Goal: Task Accomplishment & Management: Use online tool/utility

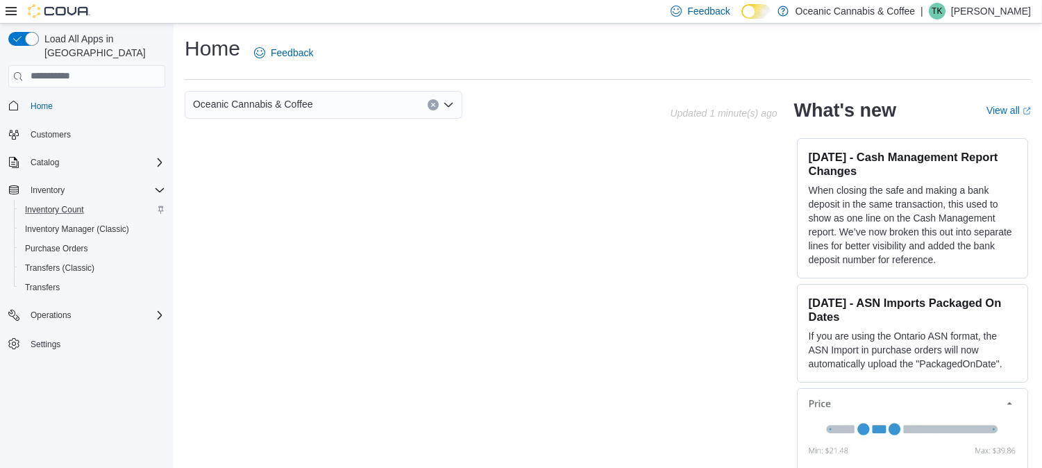
click at [89, 201] on div "Inventory Count" at bounding box center [92, 209] width 146 height 17
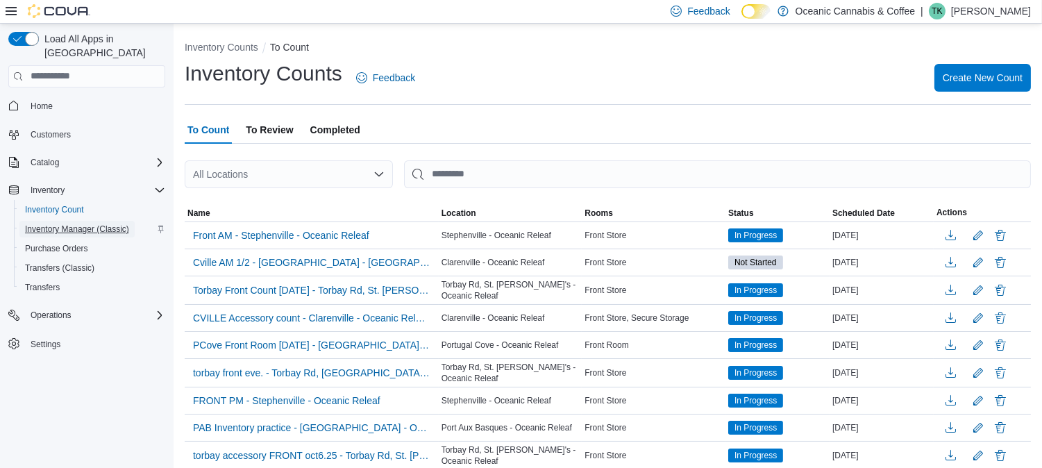
click at [69, 221] on span "Inventory Manager (Classic)" at bounding box center [77, 229] width 104 height 17
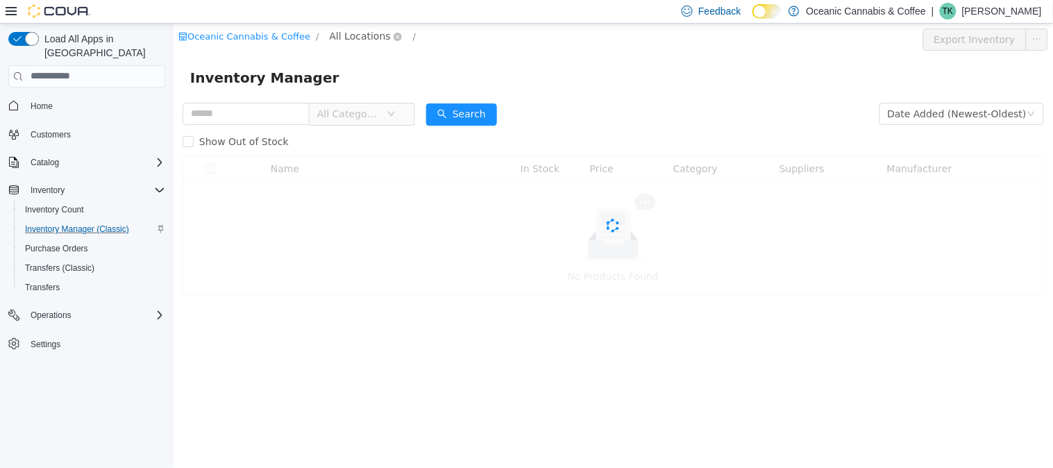
click at [350, 37] on span "All Locations" at bounding box center [359, 35] width 61 height 15
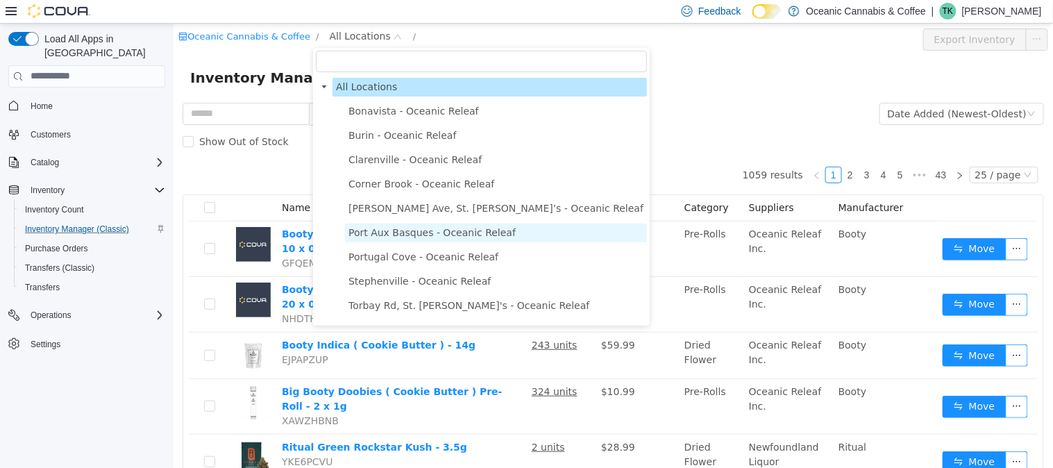
click at [426, 228] on span "Port Aux Basques - Oceanic Releaf" at bounding box center [431, 231] width 167 height 11
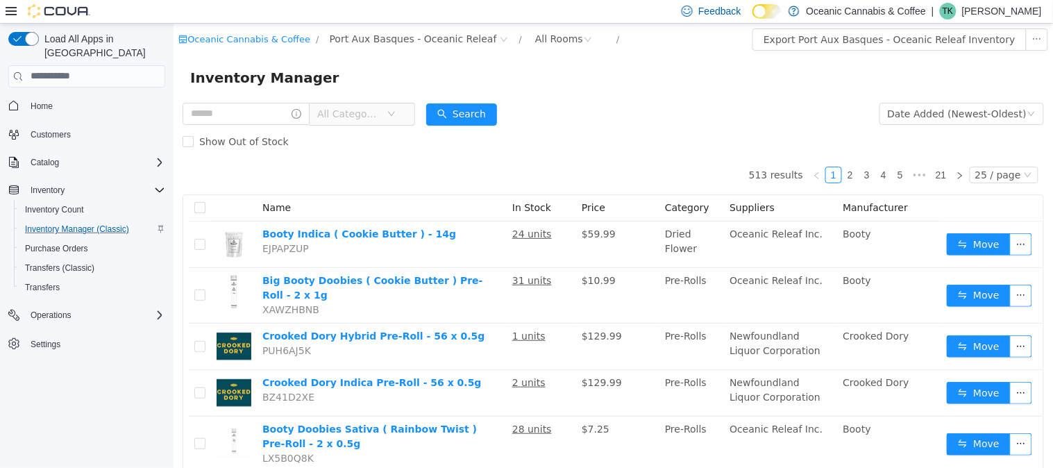
click at [595, 103] on form "All Categories Date Added (Newest-Oldest) Search Show Out of Stock" at bounding box center [612, 127] width 861 height 56
click at [534, 38] on div "All Rooms" at bounding box center [558, 38] width 48 height 21
drag, startPoint x: 555, startPoint y: 99, endPoint x: 545, endPoint y: 92, distance: 11.9
click at [545, 92] on ul "All Rooms Front Store Secure Storage" at bounding box center [536, 89] width 83 height 72
click at [545, 92] on li "Front Store" at bounding box center [536, 89] width 83 height 22
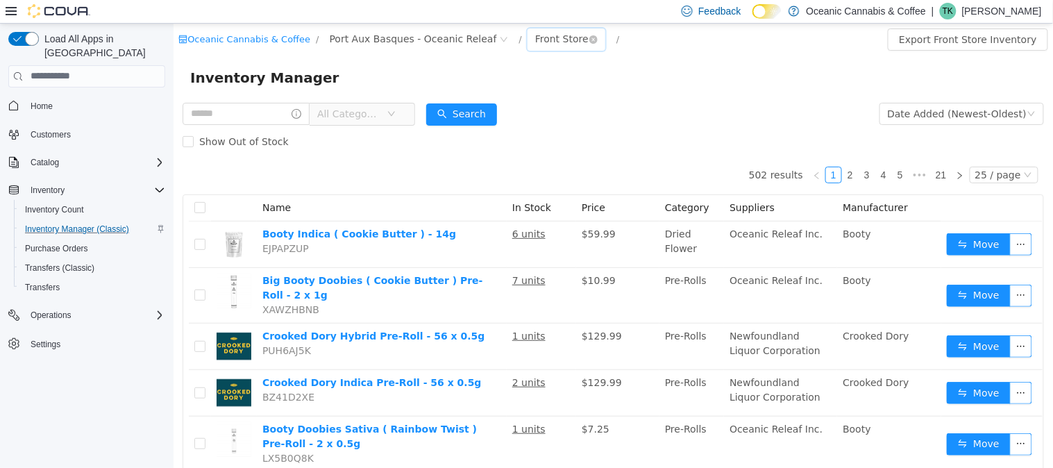
click at [534, 43] on div "Front Store" at bounding box center [560, 38] width 53 height 21
click at [525, 67] on li "All Rooms" at bounding box center [536, 67] width 83 height 22
drag, startPoint x: 330, startPoint y: 115, endPoint x: 347, endPoint y: 120, distance: 18.2
click at [335, 117] on span "All Categories" at bounding box center [355, 113] width 95 height 22
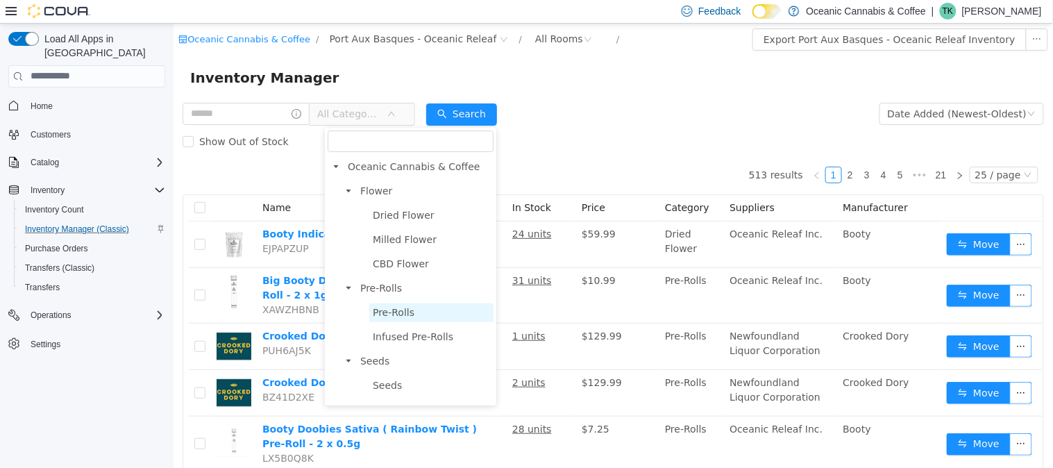
click at [402, 310] on span "Pre-Rolls" at bounding box center [393, 311] width 42 height 11
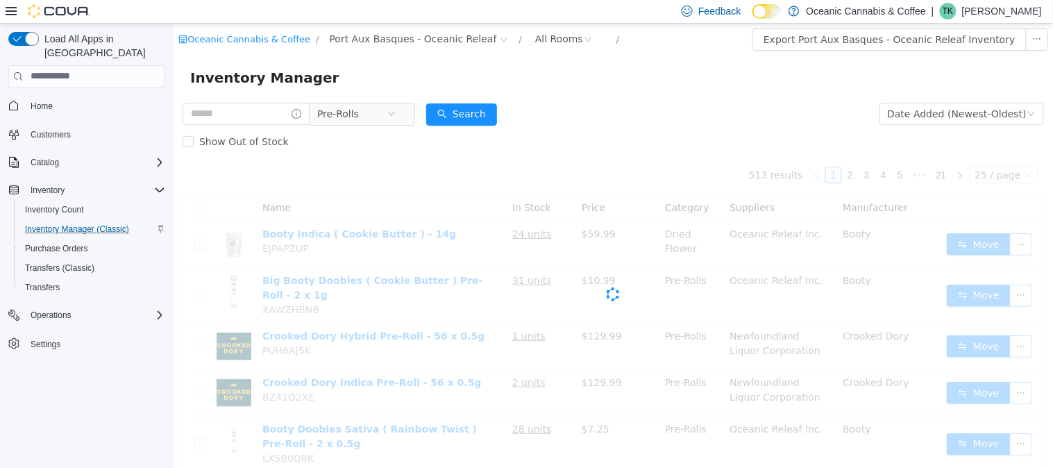
click at [257, 98] on div "Inventory Manager" at bounding box center [612, 77] width 879 height 44
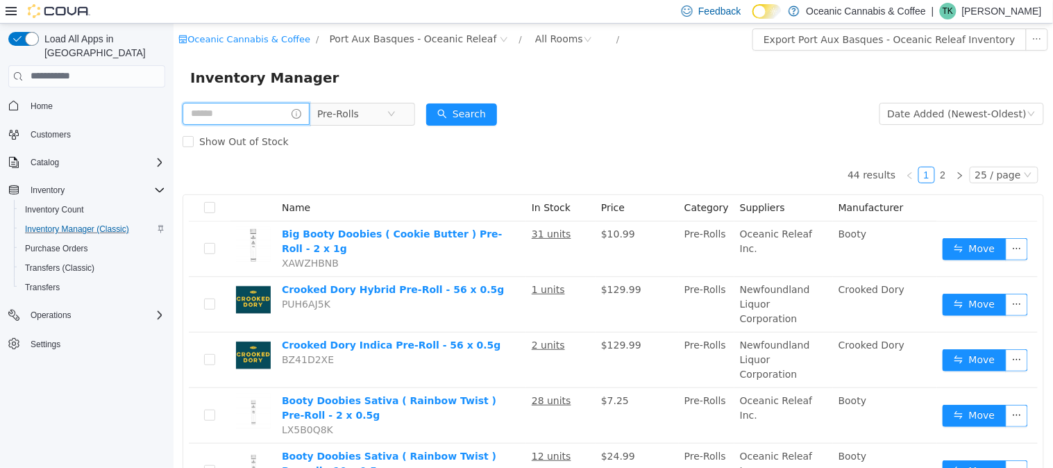
click at [273, 106] on input "text" at bounding box center [245, 113] width 127 height 22
type input "**********"
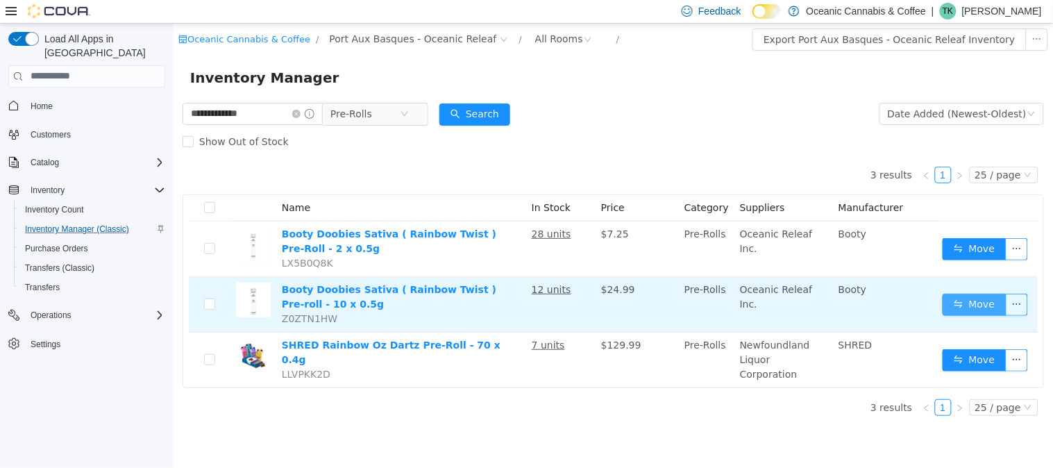
click at [994, 295] on button "Move" at bounding box center [974, 304] width 64 height 22
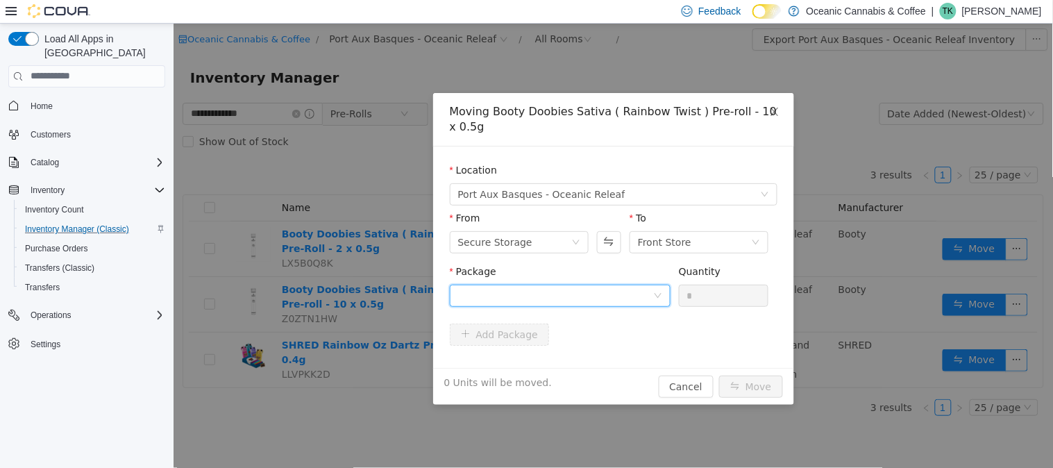
click at [546, 287] on div at bounding box center [554, 295] width 195 height 21
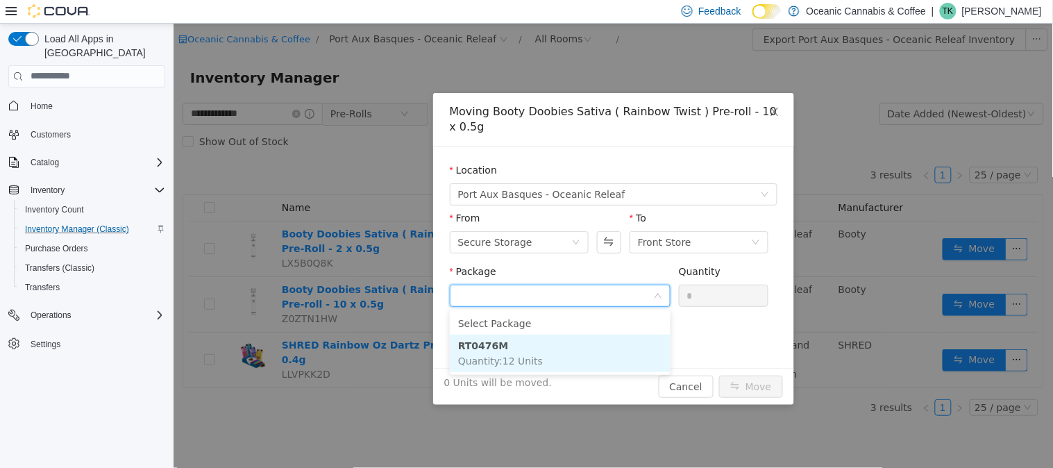
click at [539, 351] on li "RT0476M Quantity : 12 Units" at bounding box center [559, 352] width 221 height 37
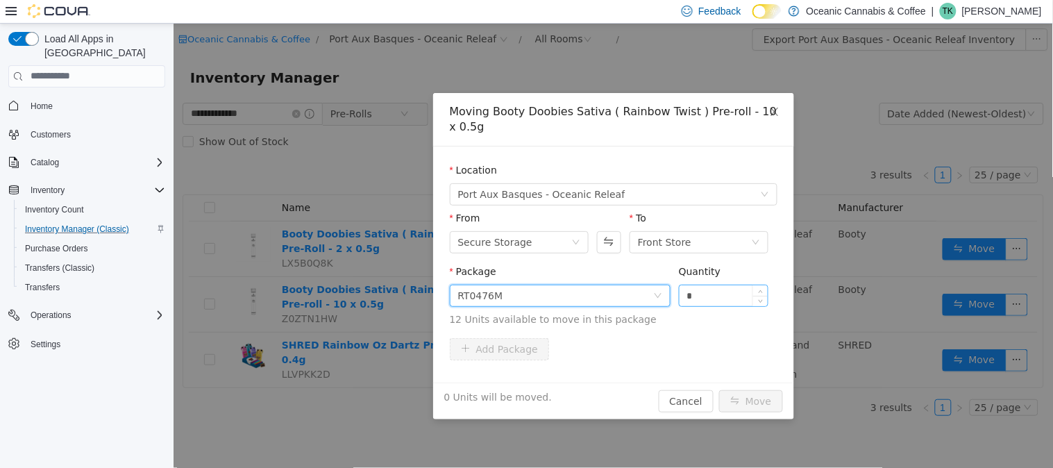
click at [730, 303] on input "*" at bounding box center [723, 295] width 89 height 21
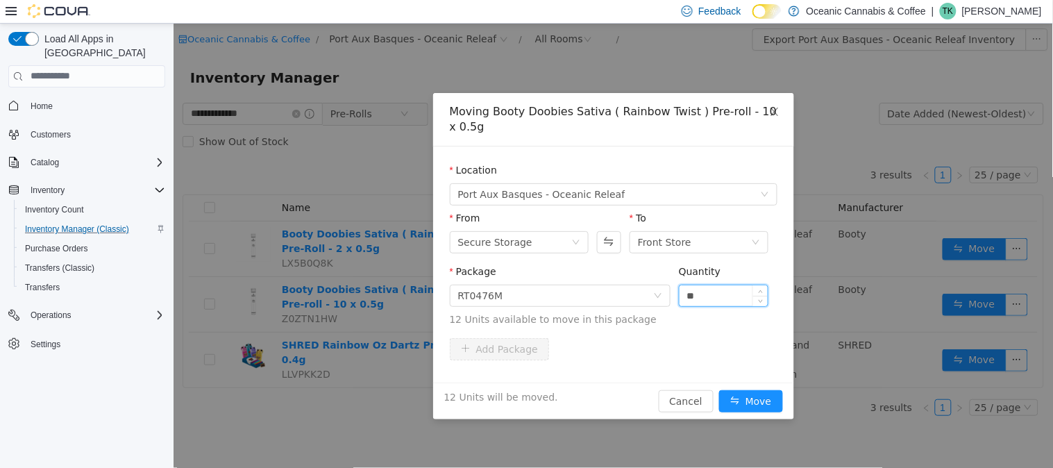
type input "**"
click at [718, 389] on button "Move" at bounding box center [750, 400] width 64 height 22
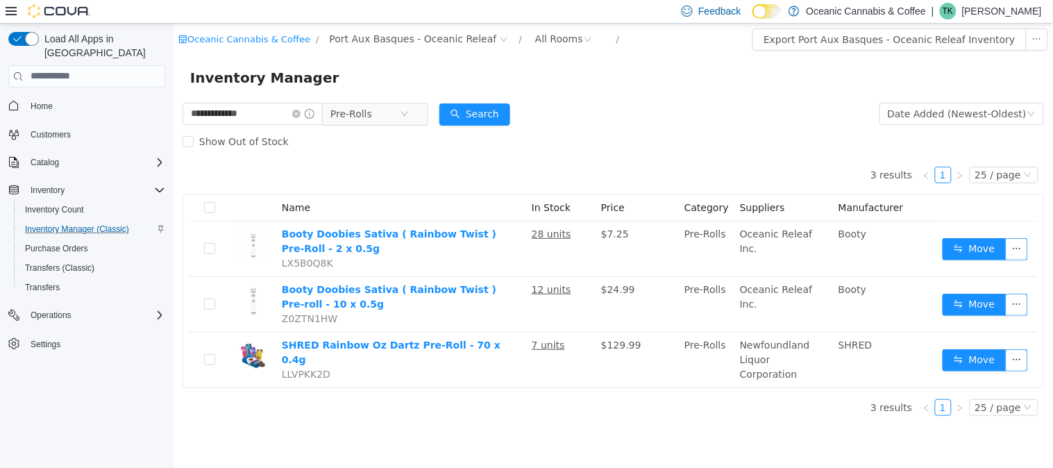
click at [734, 303] on td "Oceanic Releaf Inc." at bounding box center [783, 304] width 99 height 56
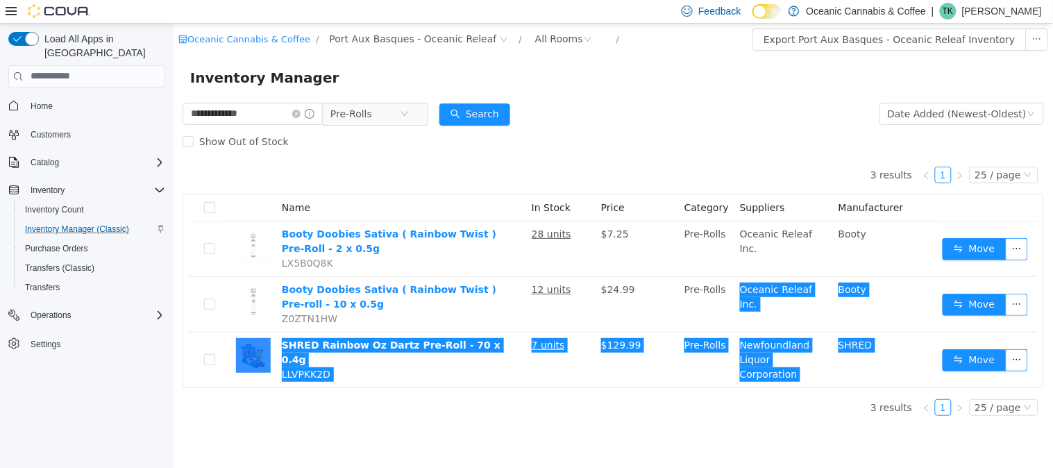
click at [653, 12] on div "Feedback Dark Mode Oceanic Cannabis & Coffee | TK [PERSON_NAME]" at bounding box center [526, 12] width 1053 height 24
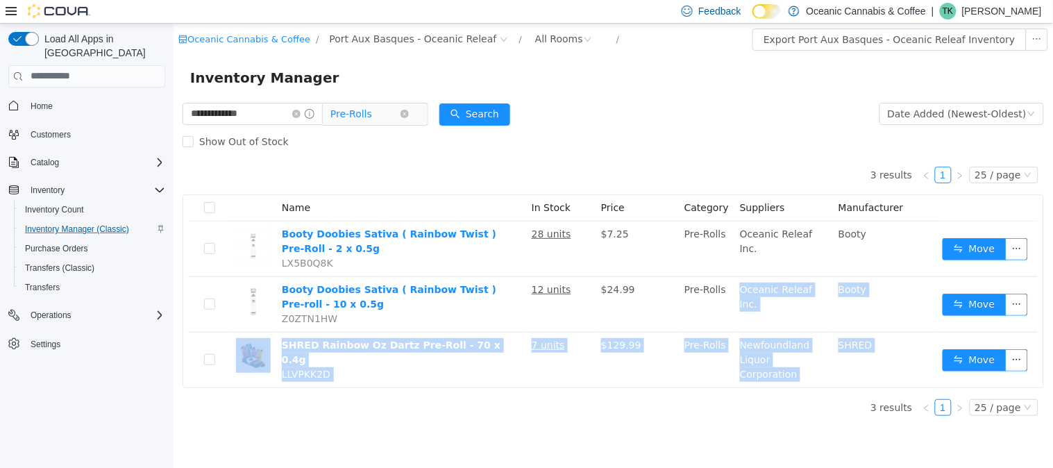
click at [399, 110] on span "Pre-Rolls" at bounding box center [364, 113] width 69 height 21
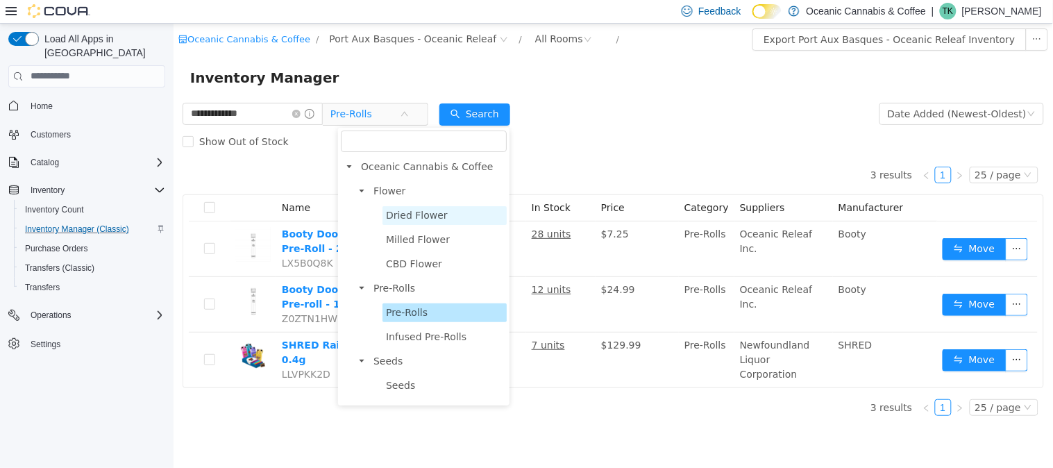
click at [431, 219] on span "Dried Flower" at bounding box center [416, 214] width 62 height 11
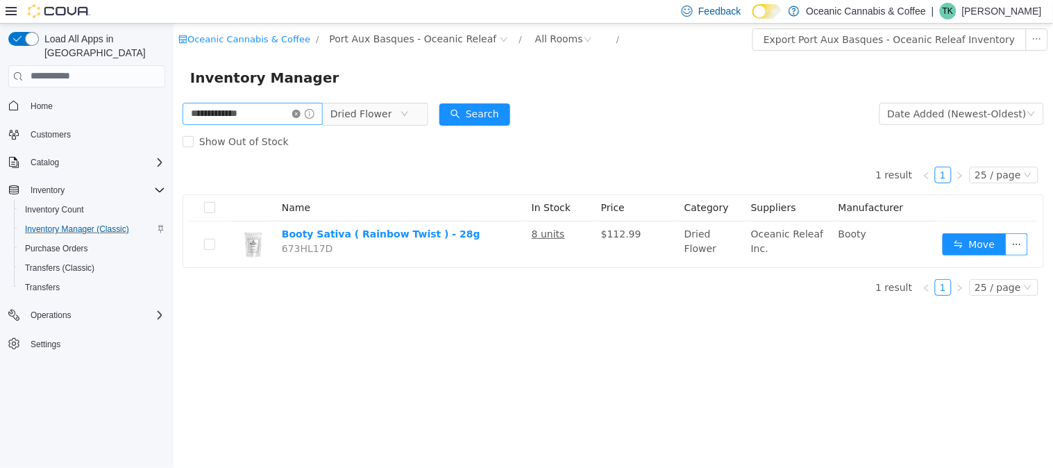
click at [300, 113] on icon "icon: close-circle" at bounding box center [296, 113] width 8 height 8
click at [284, 114] on input "text" at bounding box center [252, 113] width 140 height 22
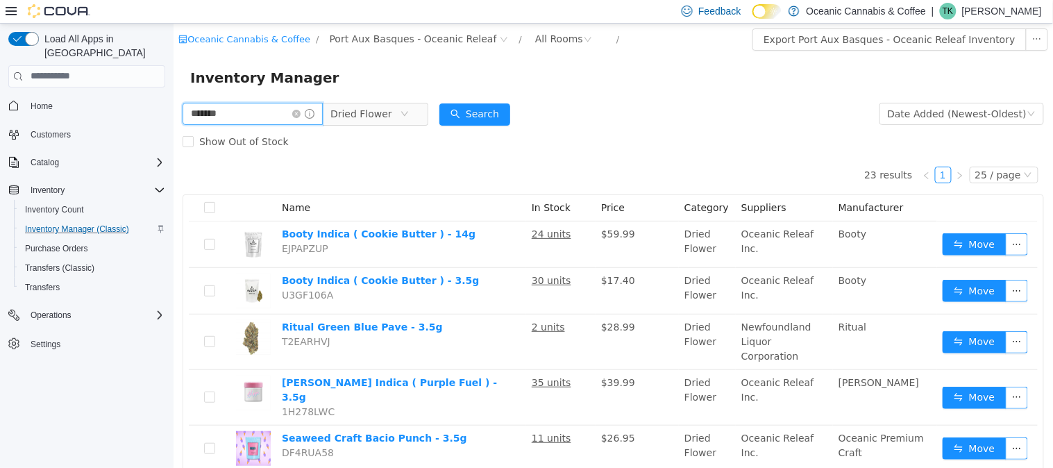
type input "*******"
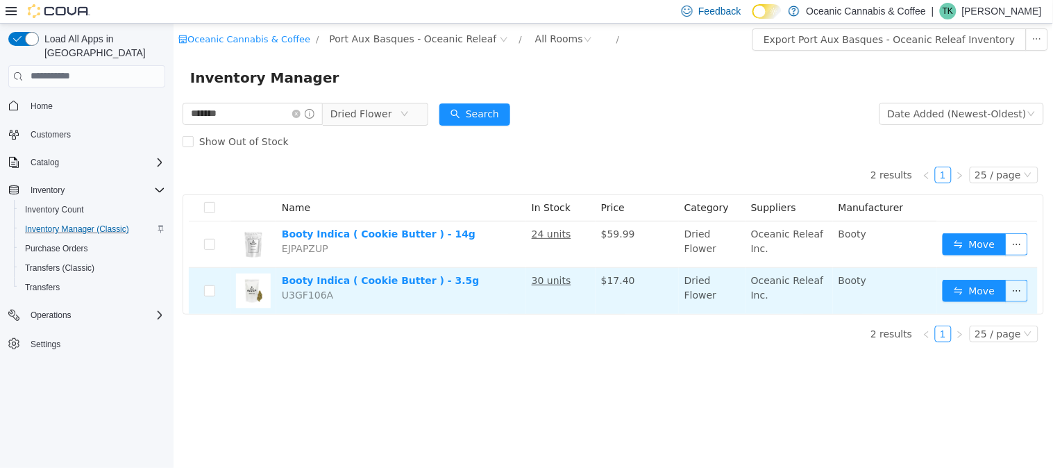
click at [966, 276] on td "Move" at bounding box center [986, 290] width 101 height 46
click at [965, 287] on button "Move" at bounding box center [974, 290] width 64 height 22
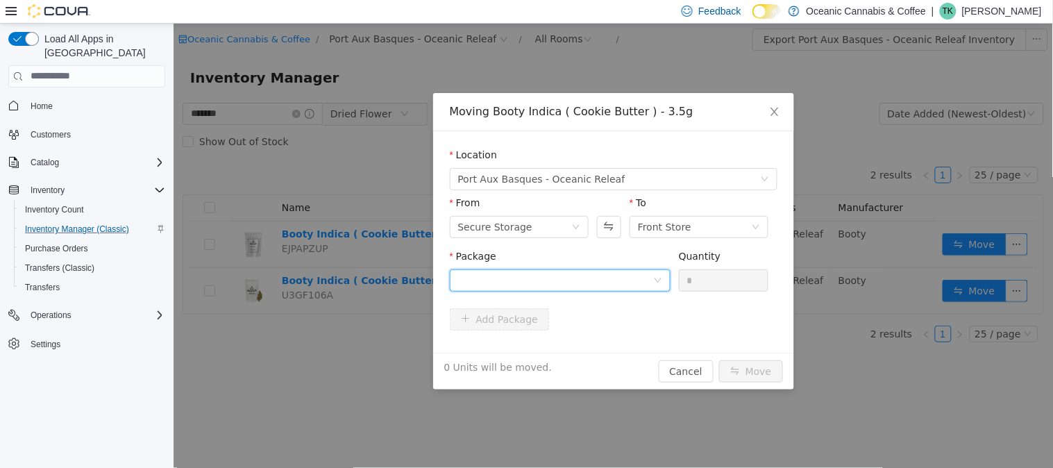
click at [531, 286] on div at bounding box center [554, 279] width 195 height 21
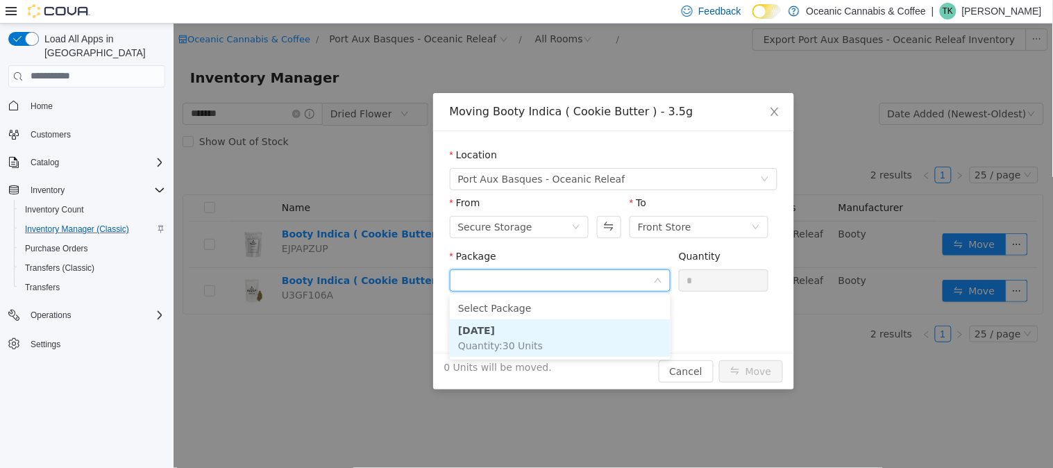
click at [532, 353] on li "[DATE] Quantity : 30 Units" at bounding box center [559, 337] width 221 height 37
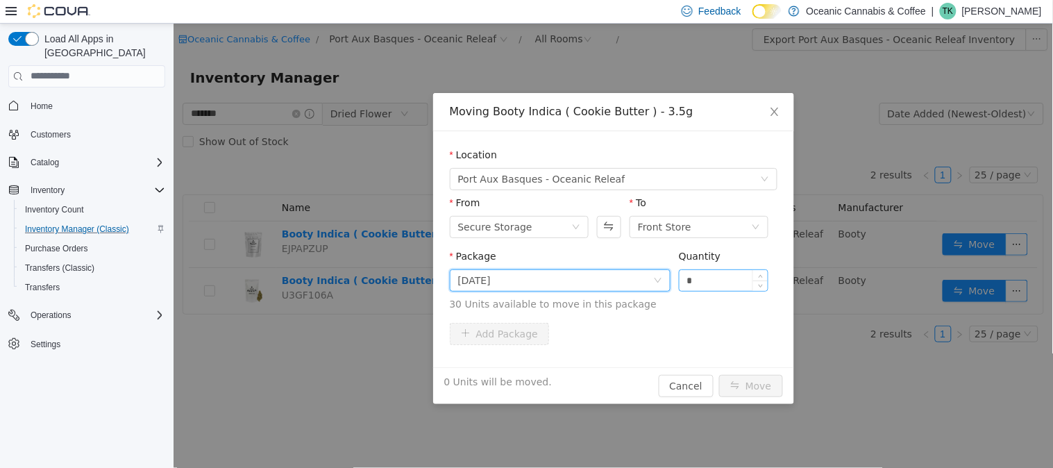
click at [719, 277] on input "*" at bounding box center [723, 279] width 89 height 21
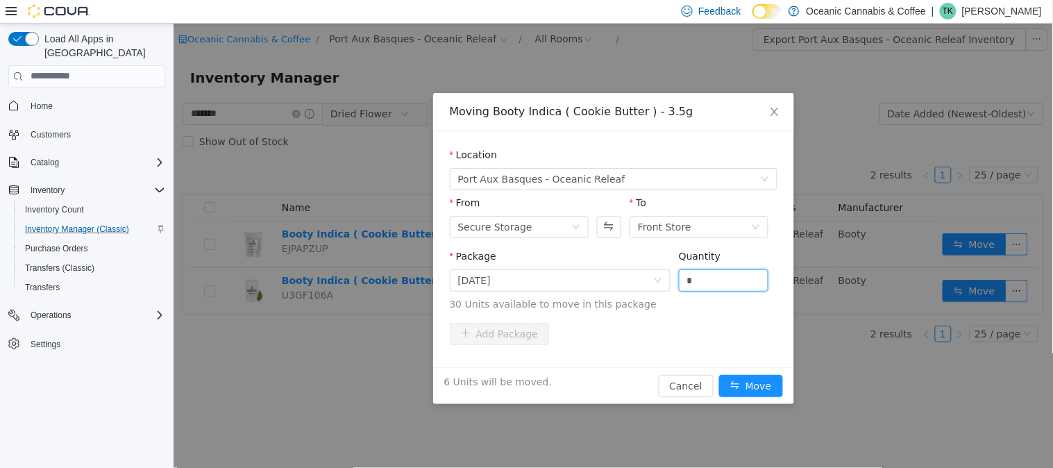
type input "*"
click at [718, 374] on button "Move" at bounding box center [750, 385] width 64 height 22
